Goal: Task Accomplishment & Management: Use online tool/utility

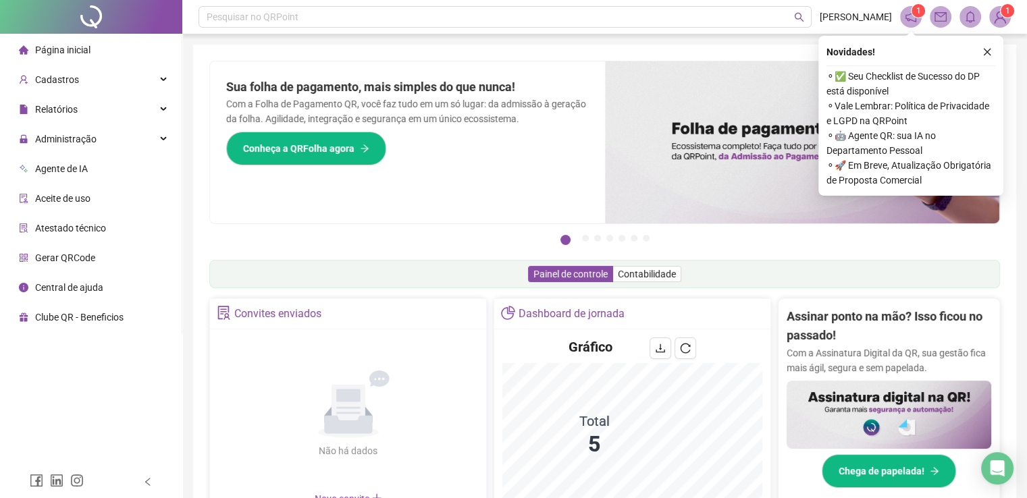
click at [1000, 20] on img at bounding box center [1000, 17] width 20 height 20
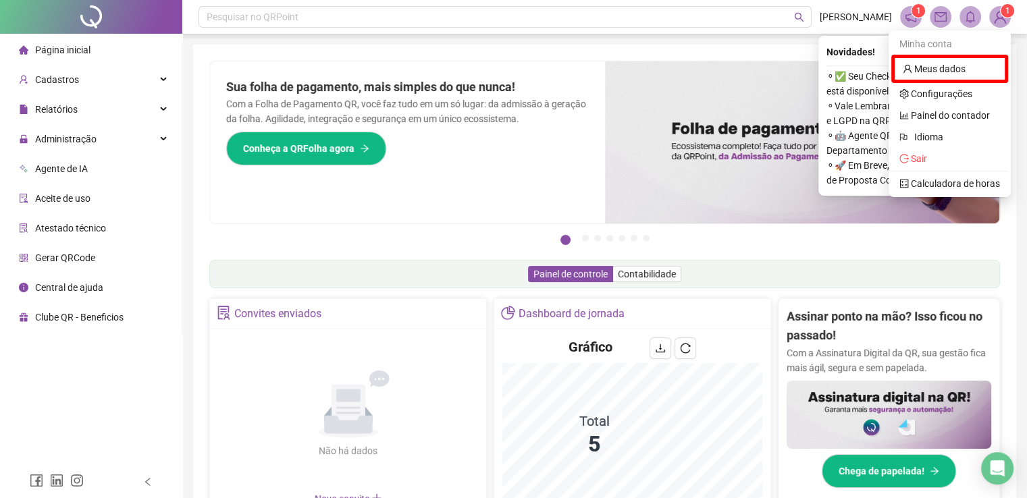
click at [919, 13] on span "1" at bounding box center [918, 10] width 5 height 9
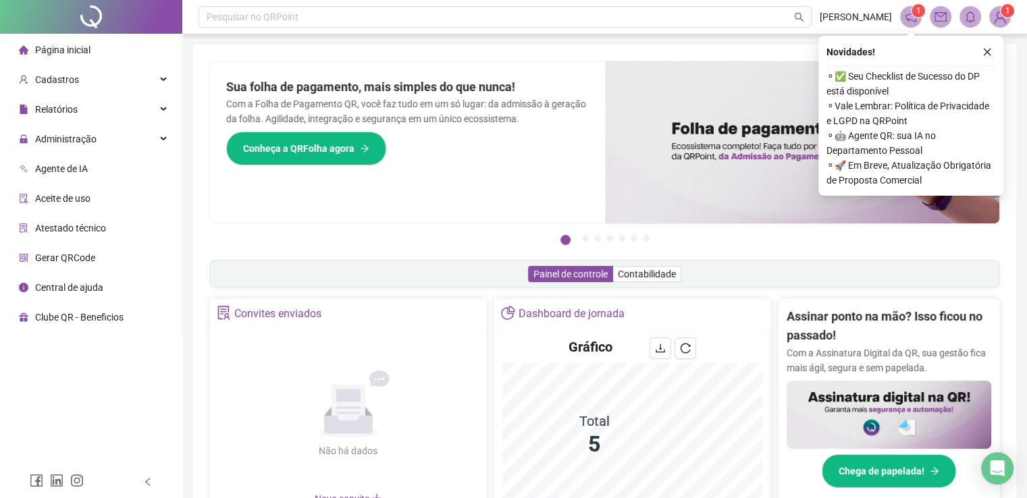
click at [919, 13] on span "1" at bounding box center [918, 10] width 5 height 9
click at [912, 9] on sup "1" at bounding box center [919, 11] width 14 height 14
click at [985, 51] on icon "close" at bounding box center [987, 51] width 9 height 9
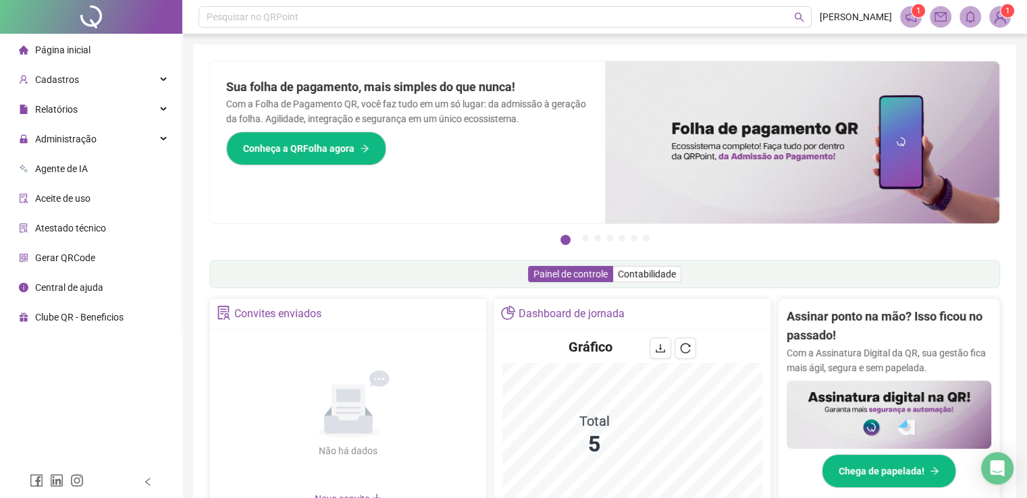
click at [1002, 17] on img at bounding box center [1000, 17] width 20 height 20
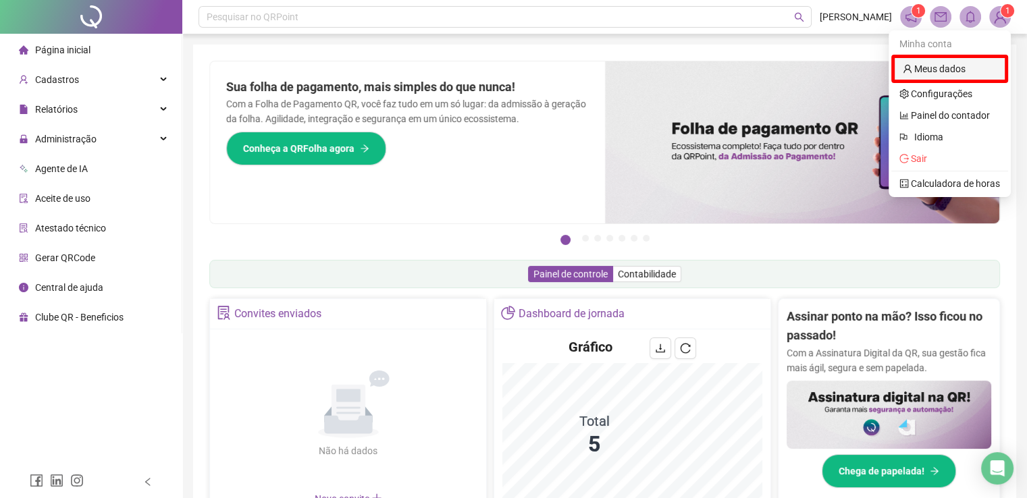
click at [940, 74] on link "Meus dados" at bounding box center [934, 68] width 63 height 11
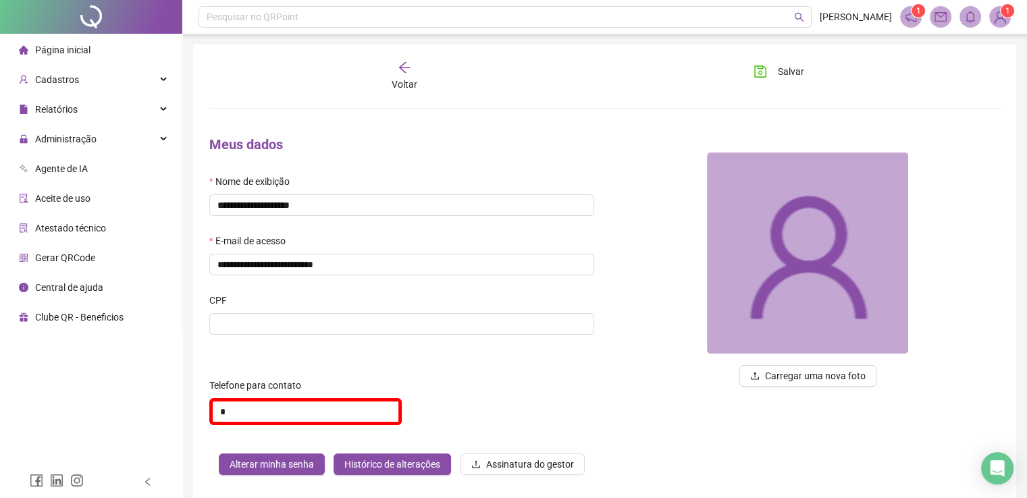
click at [65, 49] on span "Página inicial" at bounding box center [62, 50] width 55 height 11
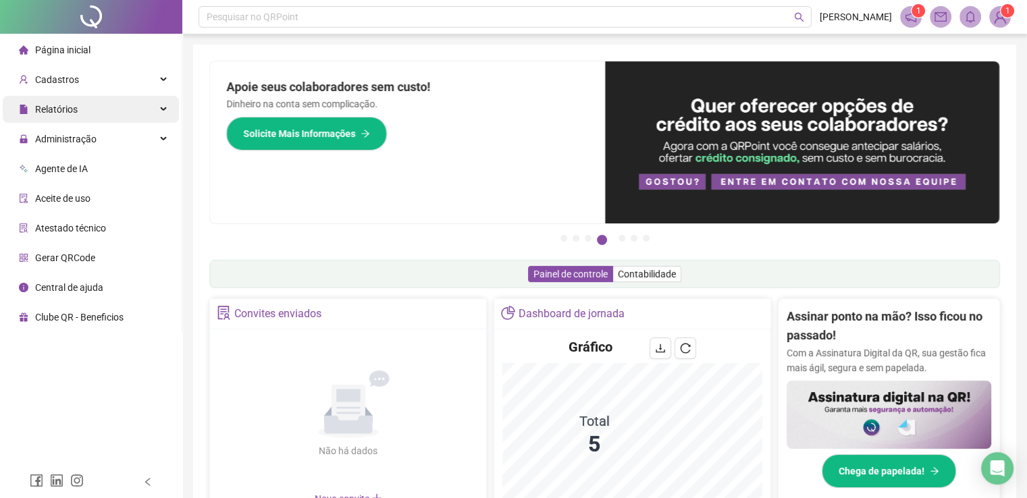
click at [94, 115] on div "Relatórios" at bounding box center [91, 109] width 176 height 27
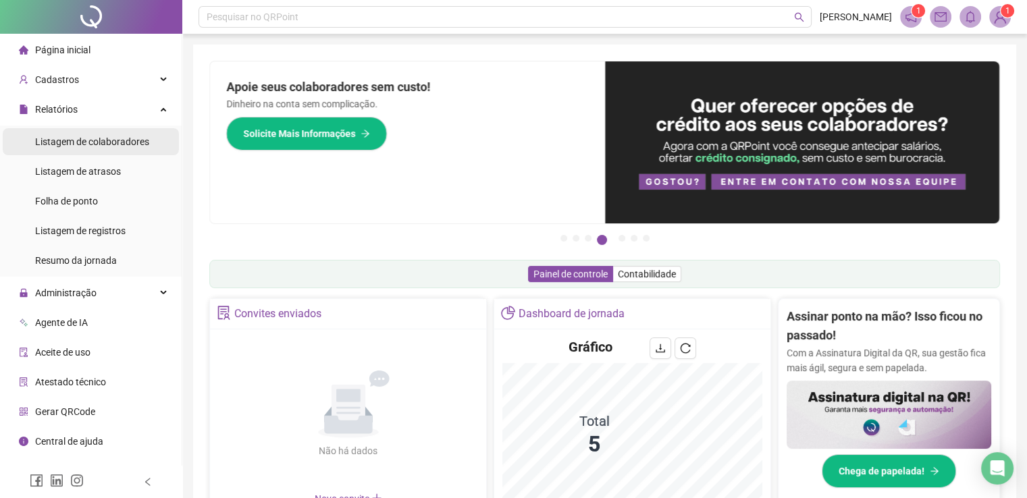
click at [112, 141] on span "Listagem de colaboradores" at bounding box center [92, 141] width 114 height 11
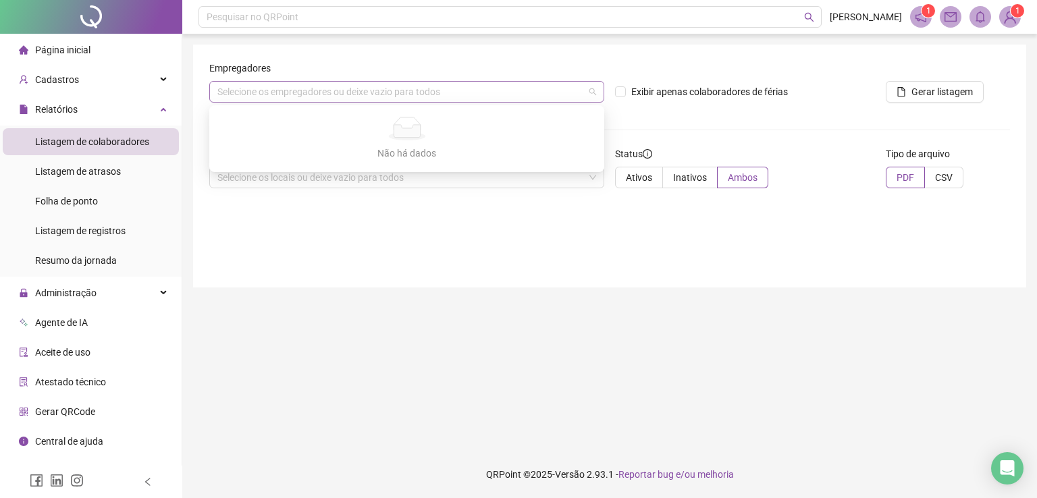
click at [596, 93] on div "Selecione os empregadores ou deixe vazio para todos" at bounding box center [406, 92] width 395 height 22
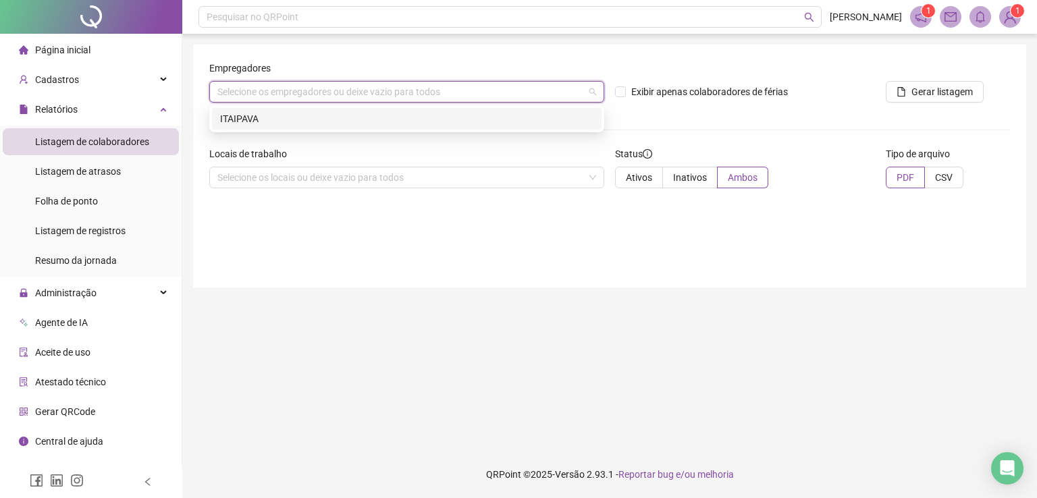
click at [484, 122] on div "ITAIPAVA" at bounding box center [406, 118] width 373 height 15
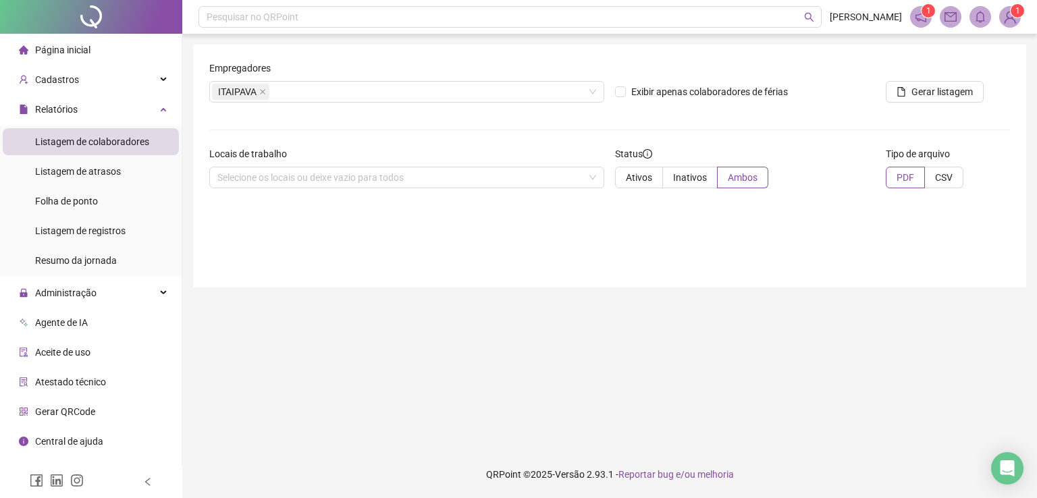
click at [655, 105] on div "Exibir apenas colaboradores de férias" at bounding box center [745, 87] width 271 height 53
click at [949, 90] on span "Gerar listagem" at bounding box center [942, 91] width 61 height 15
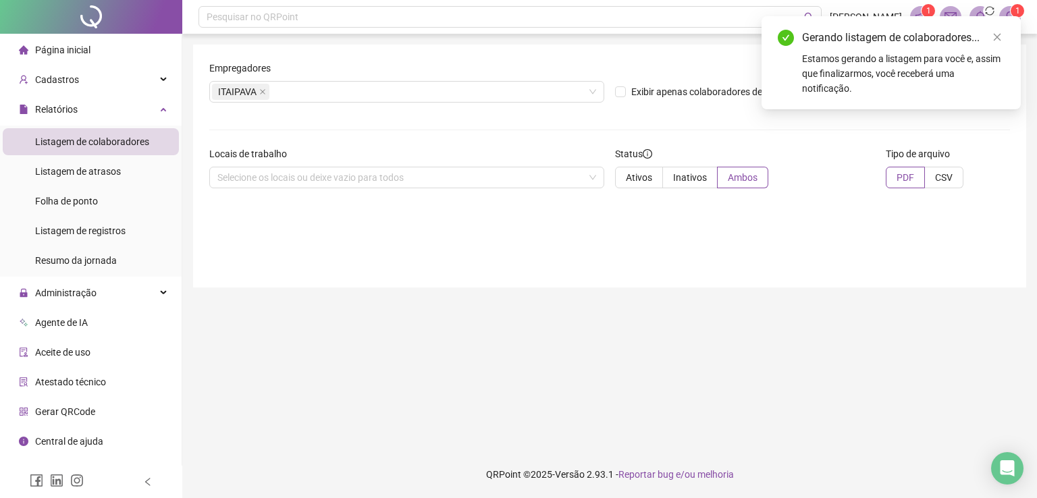
click at [833, 115] on form "Empregadores ITAIPAVA Exibir apenas colaboradores de férias Gerar listagem Loca…" at bounding box center [609, 130] width 801 height 138
click at [995, 38] on icon "close" at bounding box center [997, 37] width 7 height 7
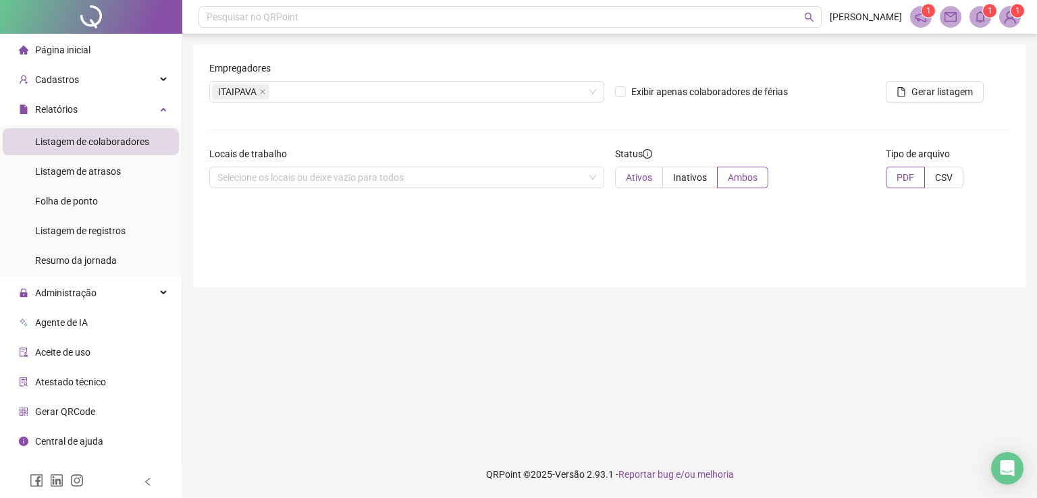
click at [632, 179] on span "Ativos" at bounding box center [639, 177] width 26 height 11
click at [130, 107] on div "Relatórios" at bounding box center [91, 109] width 176 height 27
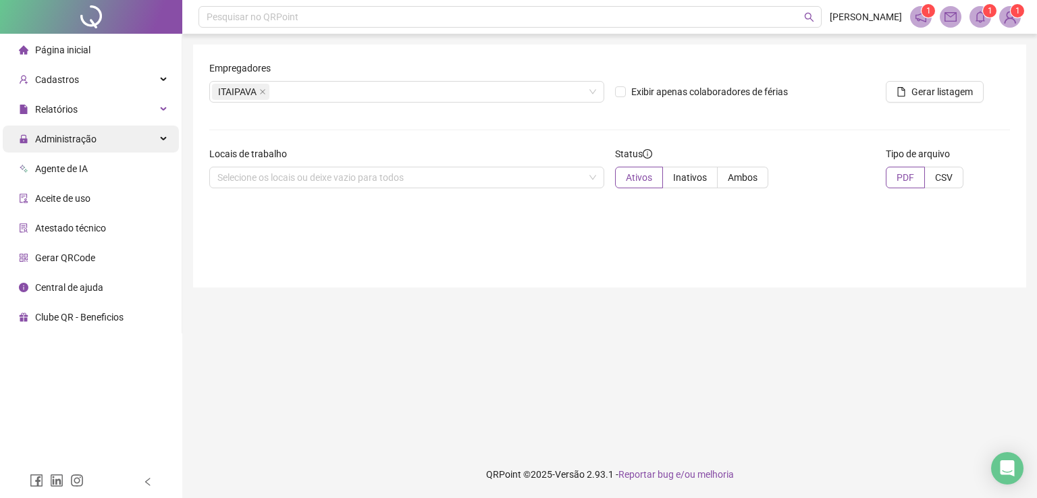
click at [132, 144] on div "Administração" at bounding box center [91, 139] width 176 height 27
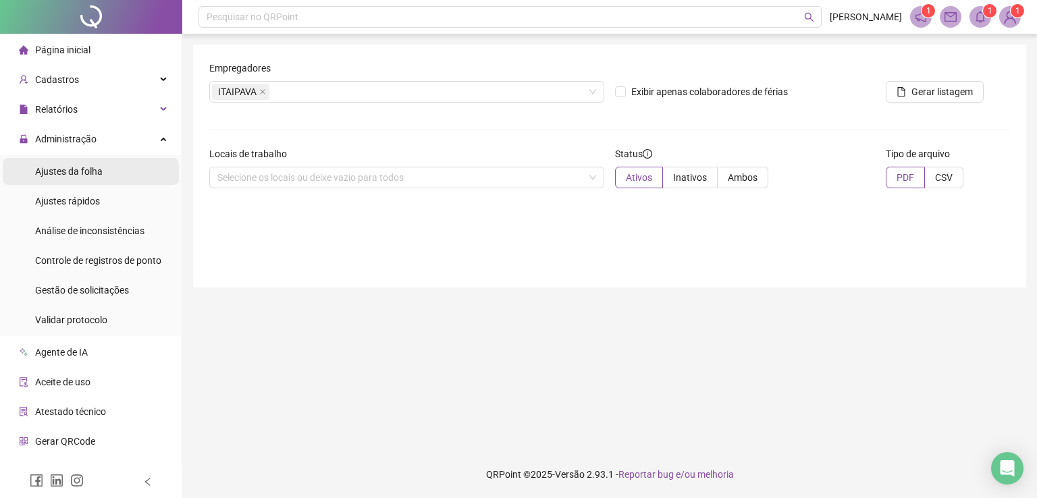
click at [137, 176] on li "Ajustes da folha" at bounding box center [91, 171] width 176 height 27
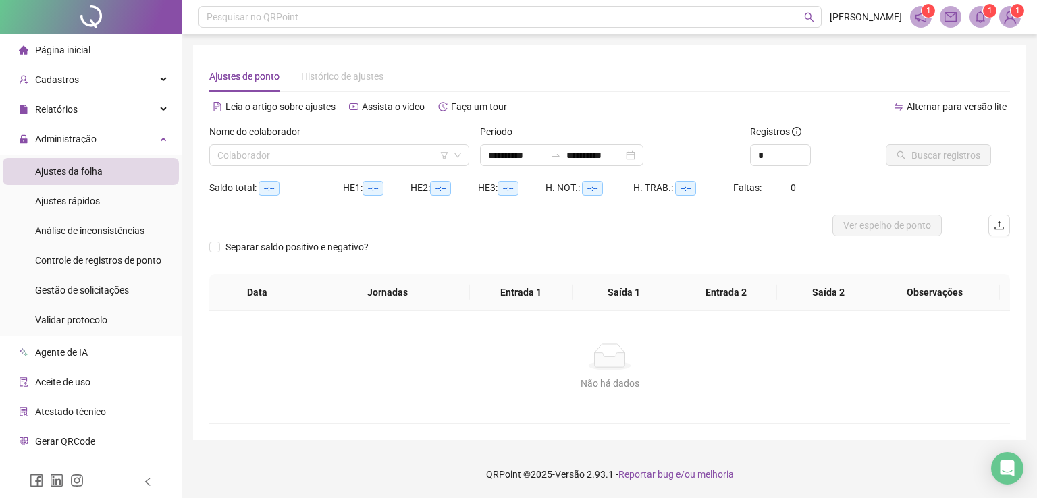
type input "**********"
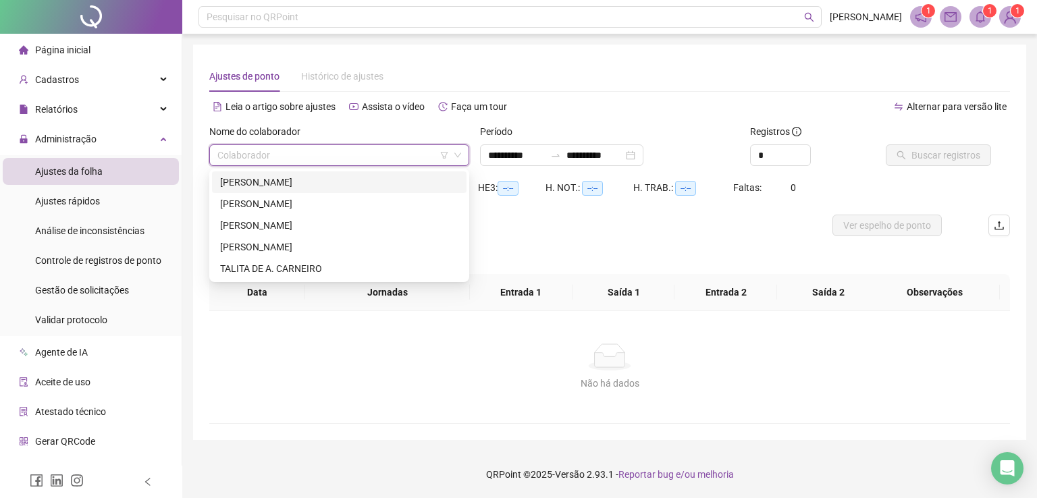
click at [351, 157] on input "search" at bounding box center [333, 155] width 232 height 20
click at [327, 249] on div "[PERSON_NAME]" at bounding box center [339, 247] width 238 height 15
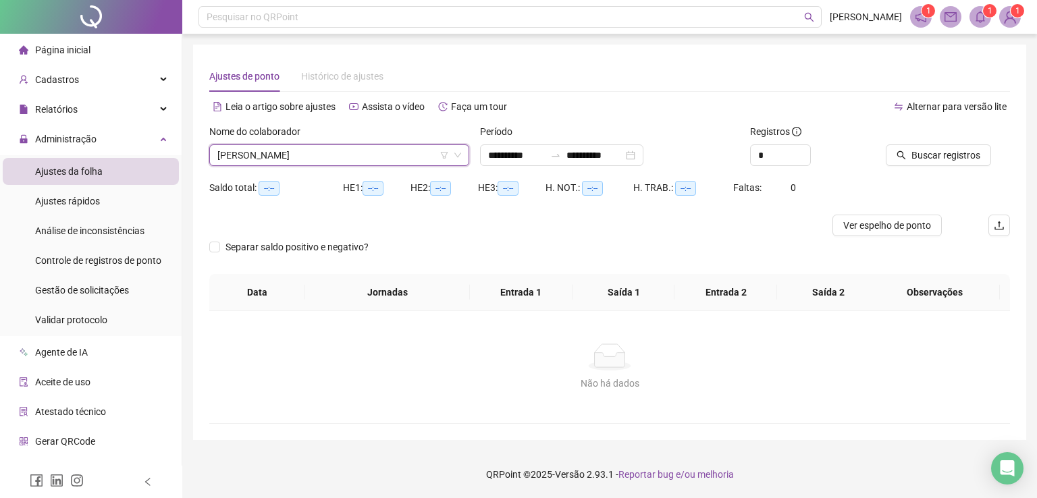
click at [446, 155] on icon "filter" at bounding box center [443, 155] width 7 height 7
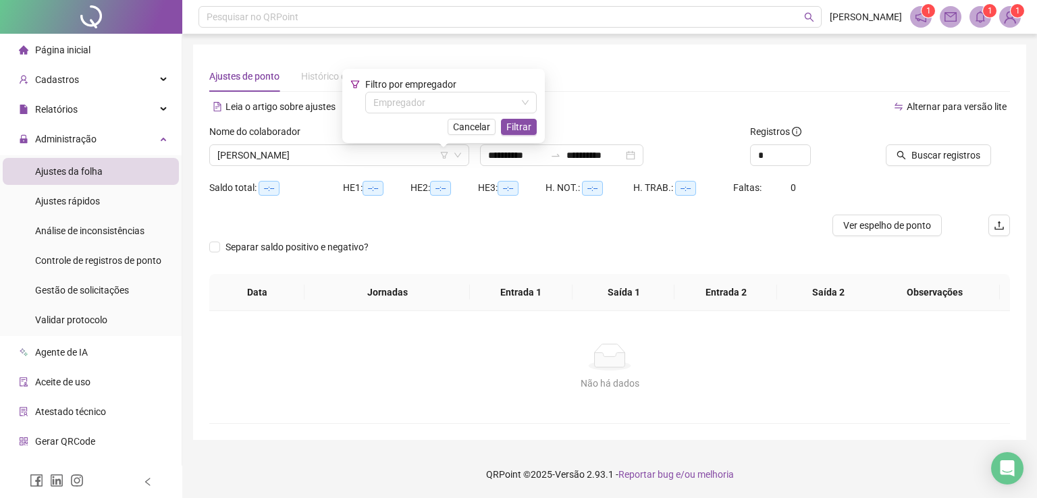
click at [652, 102] on div "Alternar para versão lite" at bounding box center [810, 107] width 401 height 22
click at [516, 131] on span "Filtrar" at bounding box center [519, 127] width 25 height 15
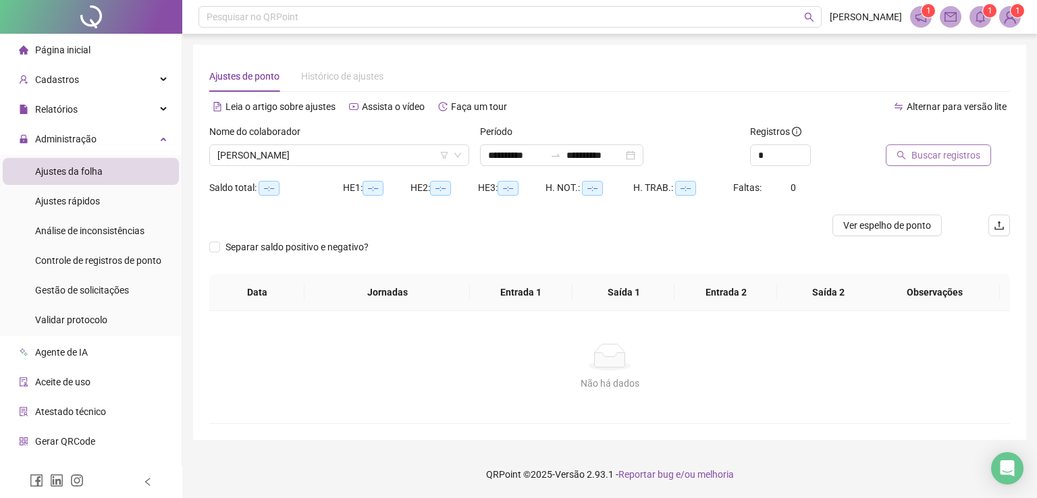
click at [973, 159] on span "Buscar registros" at bounding box center [946, 155] width 69 height 15
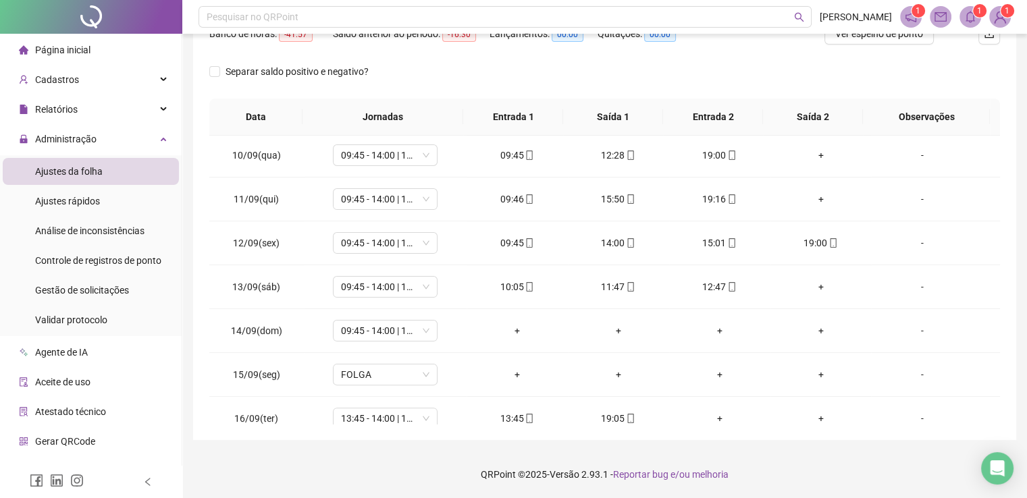
scroll to position [411, 0]
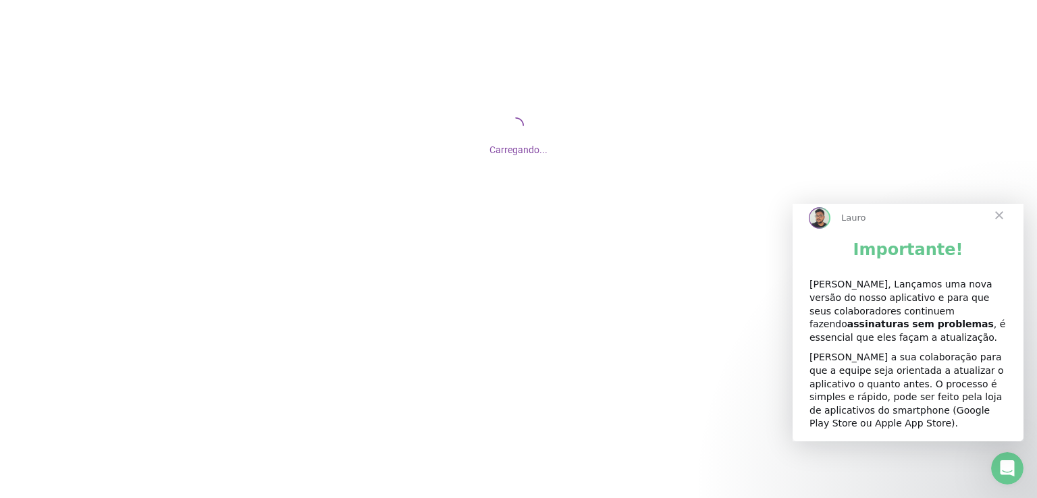
click at [1003, 226] on span "Fechar" at bounding box center [999, 215] width 49 height 49
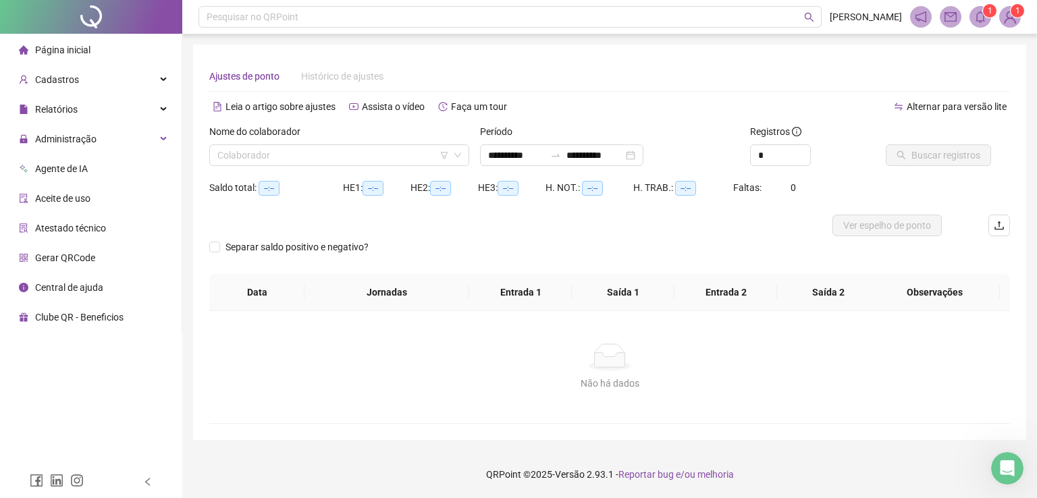
type input "**********"
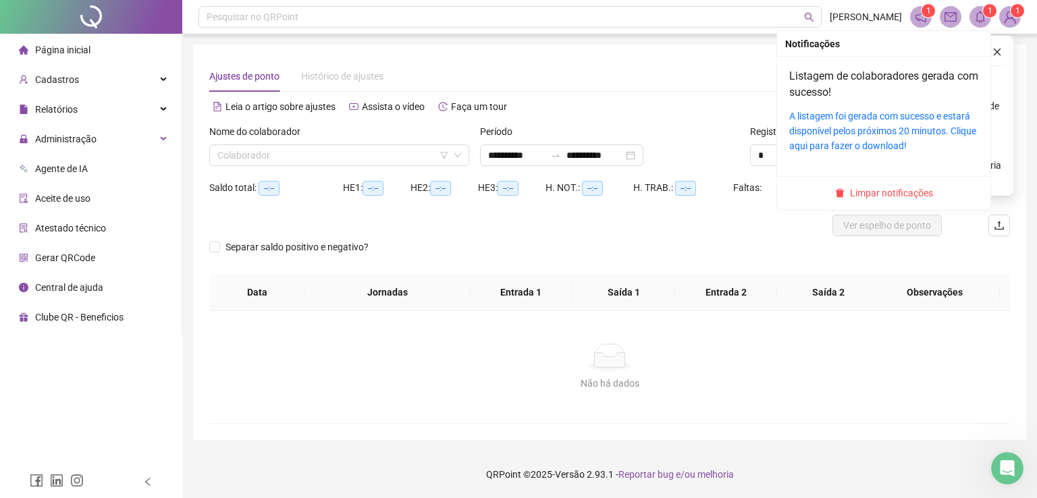
click at [975, 14] on icon "bell" at bounding box center [981, 17] width 12 height 12
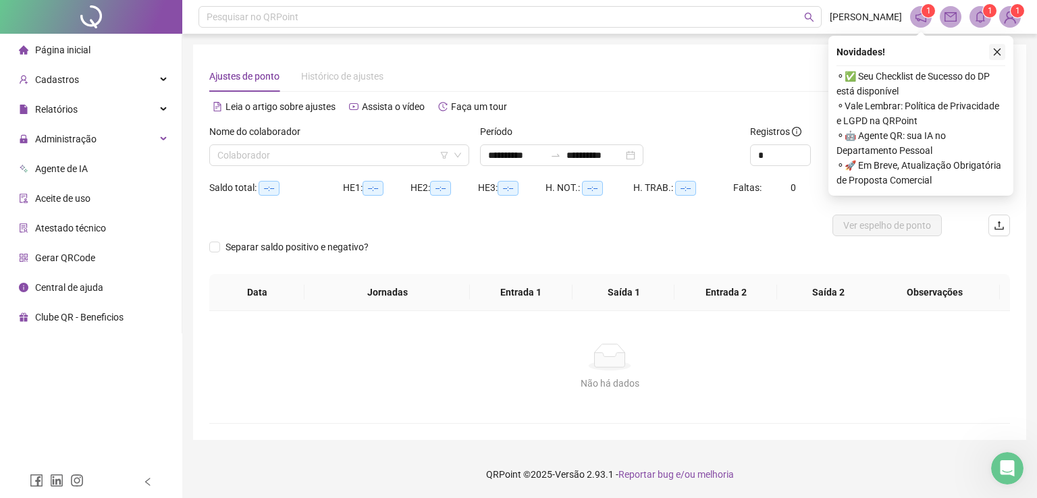
click at [997, 47] on icon "close" at bounding box center [997, 51] width 9 height 9
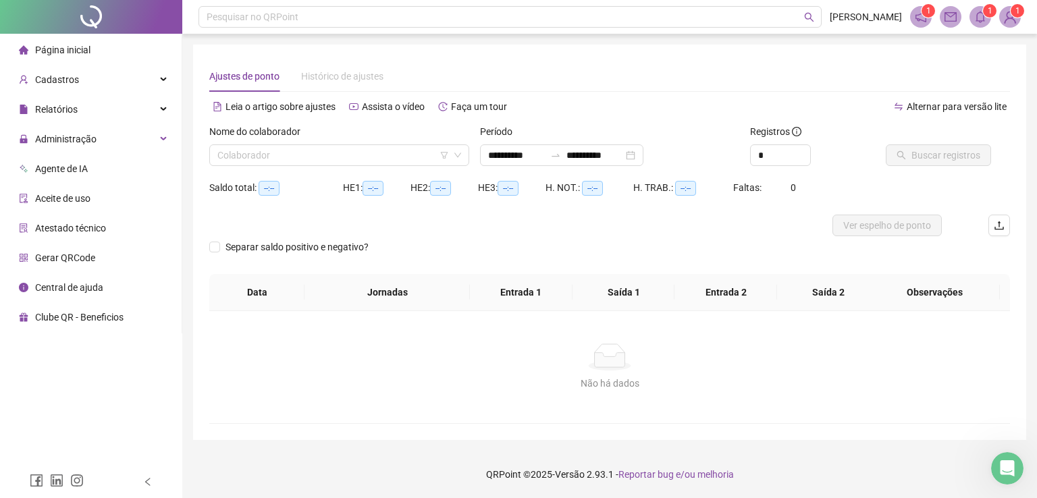
click at [983, 20] on icon "bell" at bounding box center [981, 17] width 12 height 12
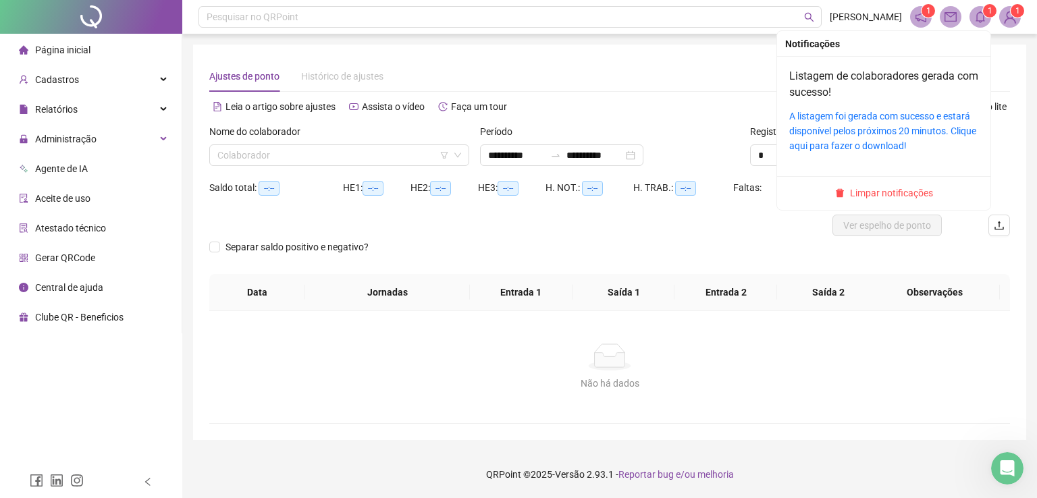
click at [858, 123] on div "A listagem foi gerada com sucesso e estará disponível pelos próximos 20 minutos…" at bounding box center [884, 131] width 189 height 45
